Goal: Find specific page/section: Find specific page/section

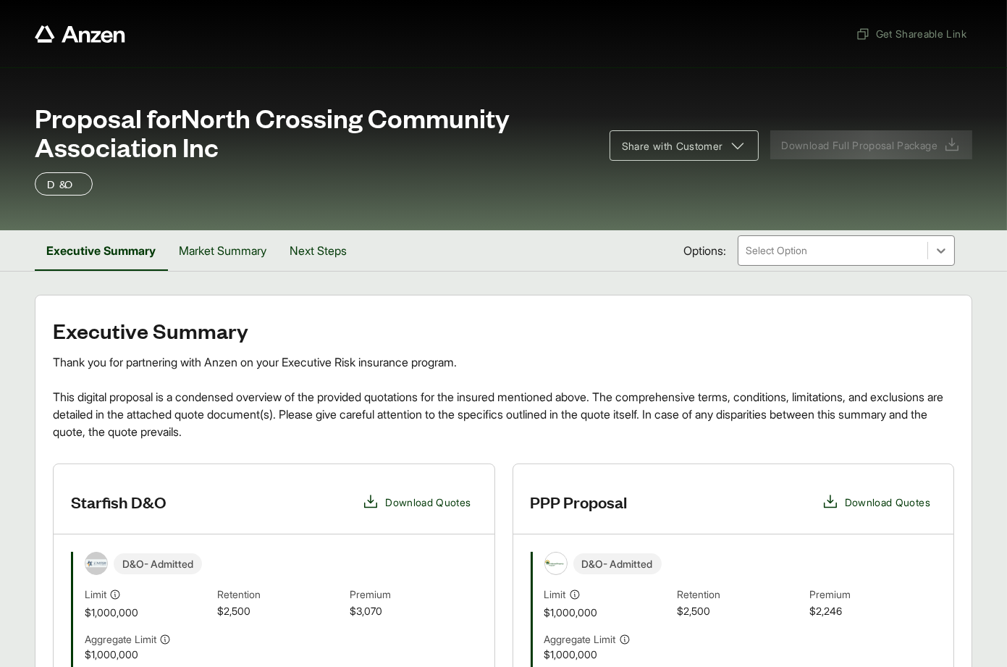
scroll to position [281, 0]
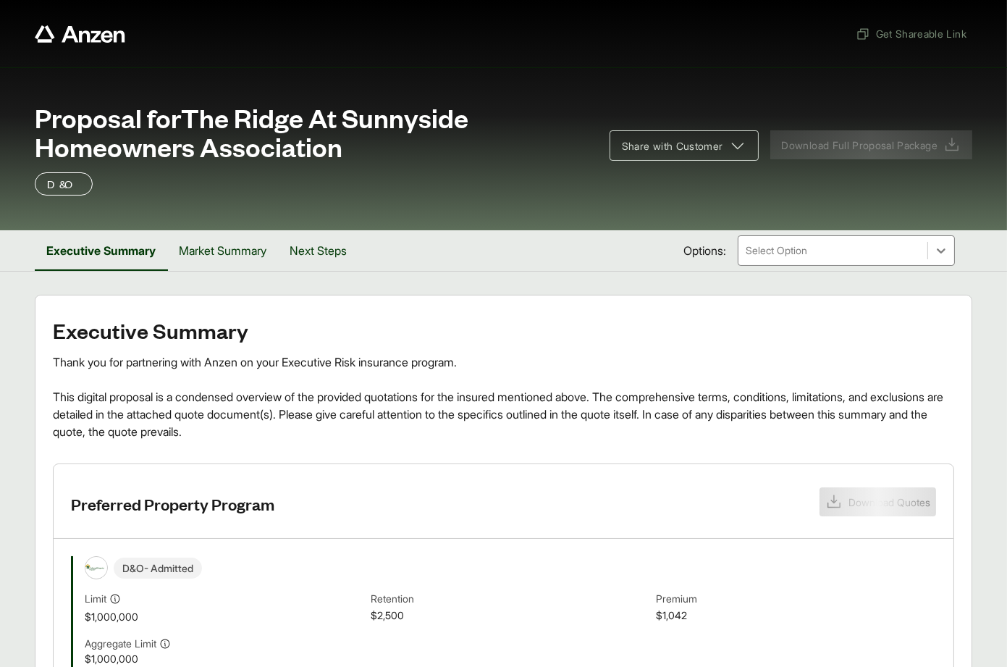
scroll to position [117, 0]
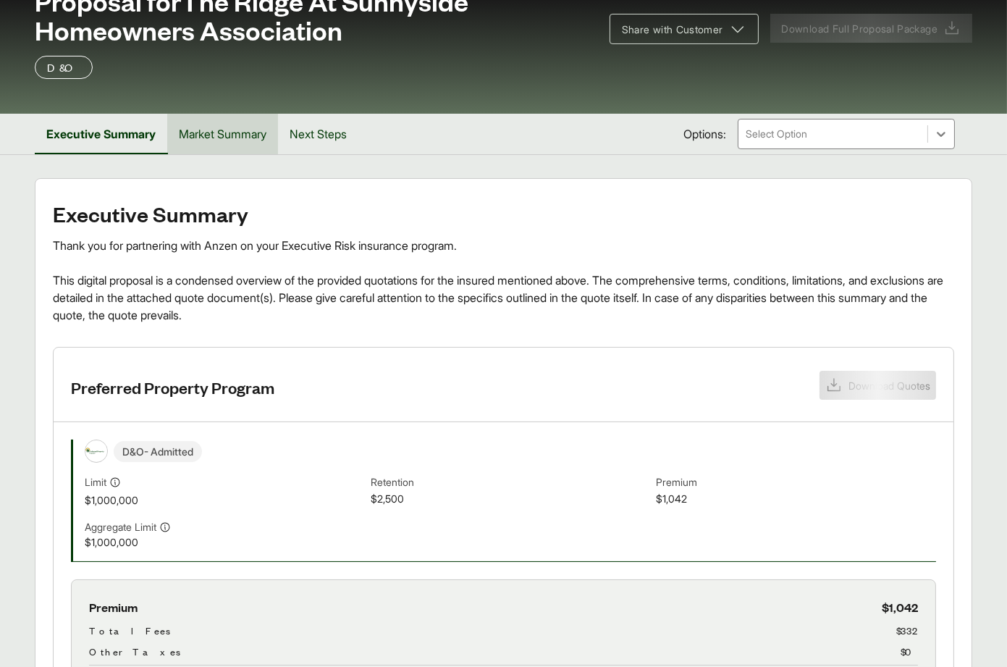
click at [213, 130] on button "Market Summary" at bounding box center [222, 134] width 111 height 41
